Goal: Information Seeking & Learning: Find specific page/section

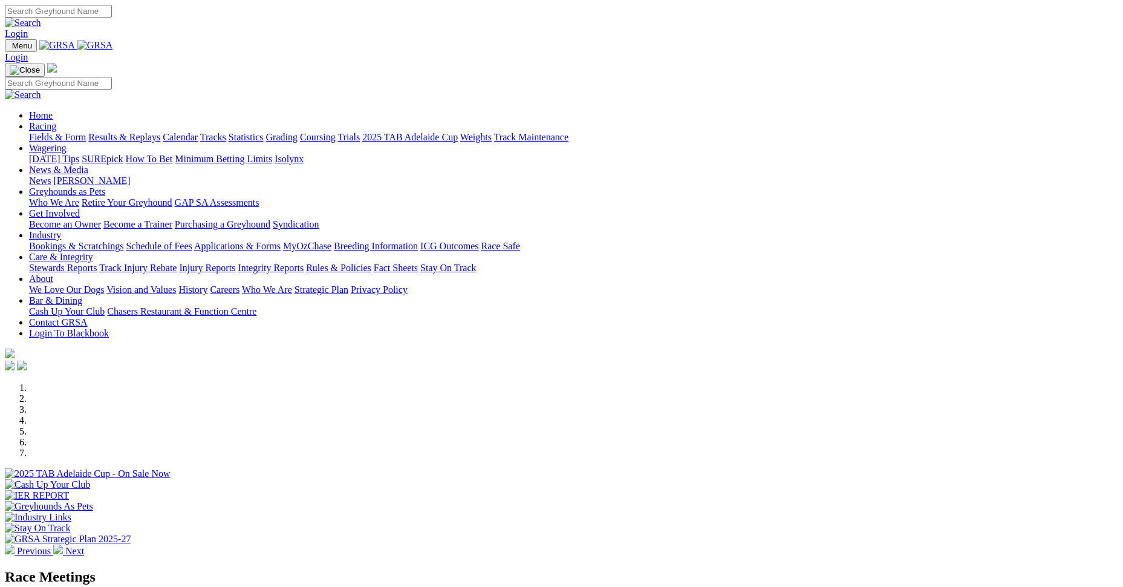
click at [93, 252] on link "Care & Integrity" at bounding box center [61, 257] width 64 height 10
click at [97, 263] on link "Stewards Reports" at bounding box center [63, 268] width 68 height 10
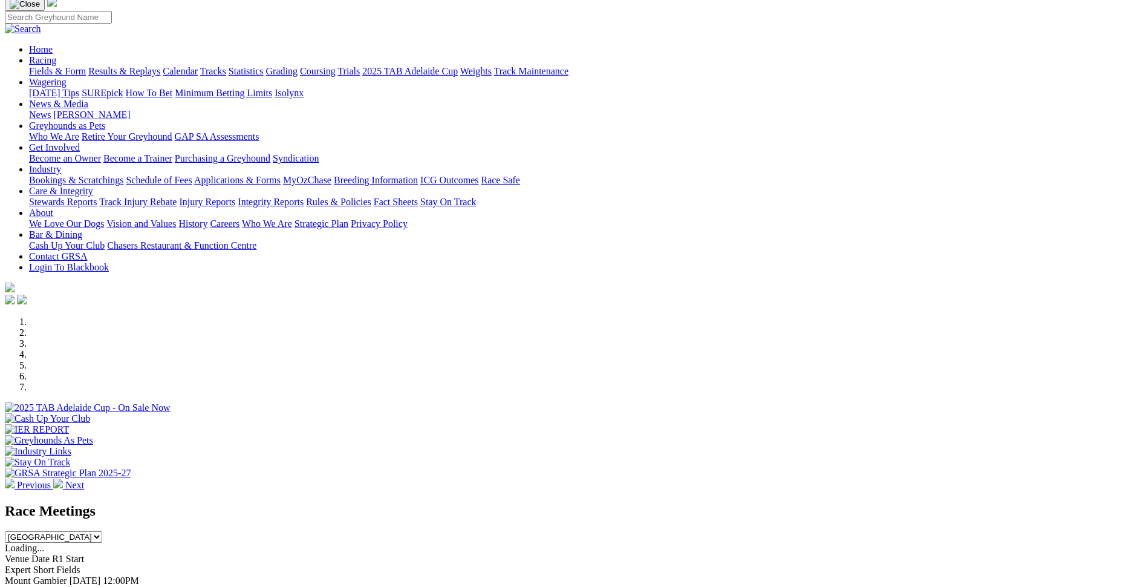
scroll to position [60, 0]
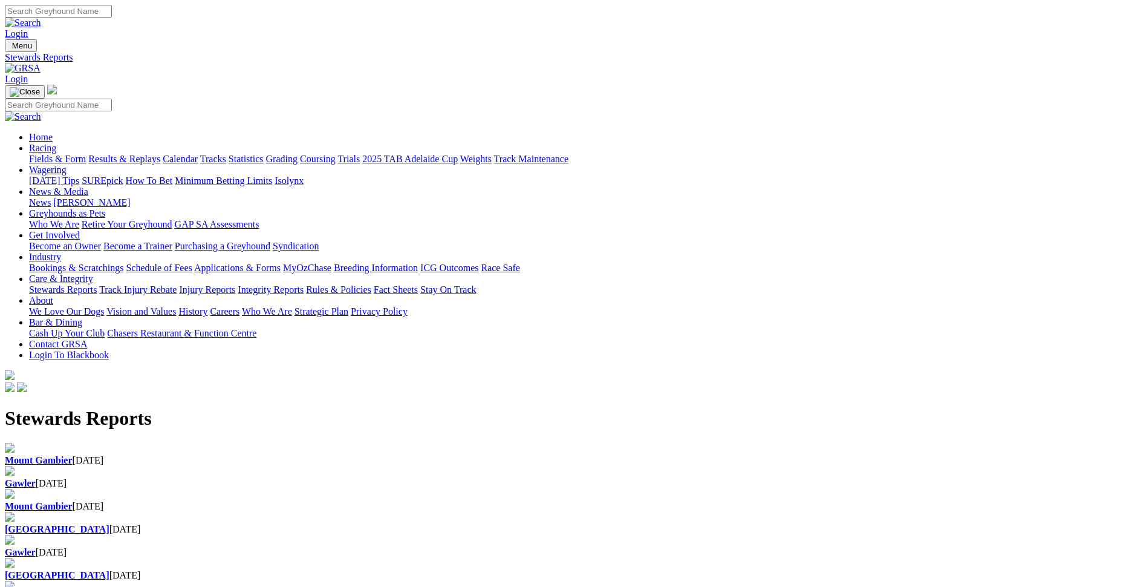
click at [73, 455] on b "Mount Gambier" at bounding box center [39, 460] width 68 height 10
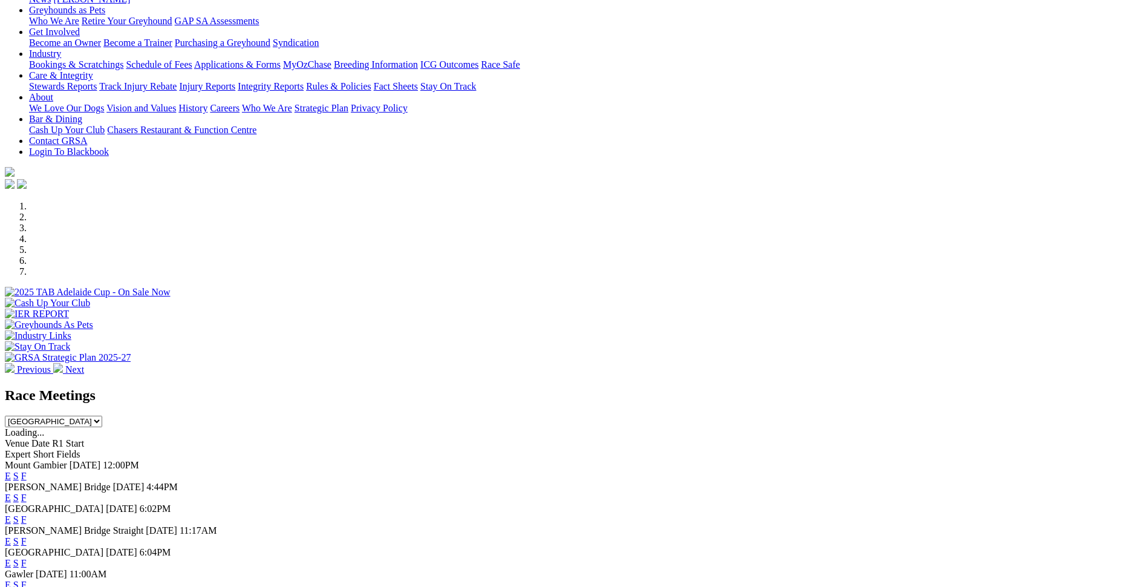
scroll to position [242, 0]
